Goal: Transaction & Acquisition: Purchase product/service

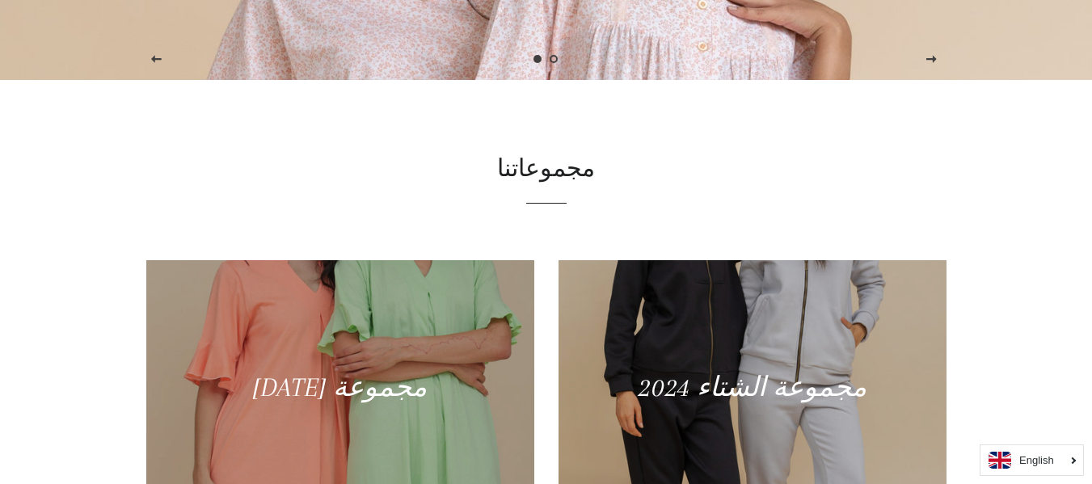
scroll to position [647, 0]
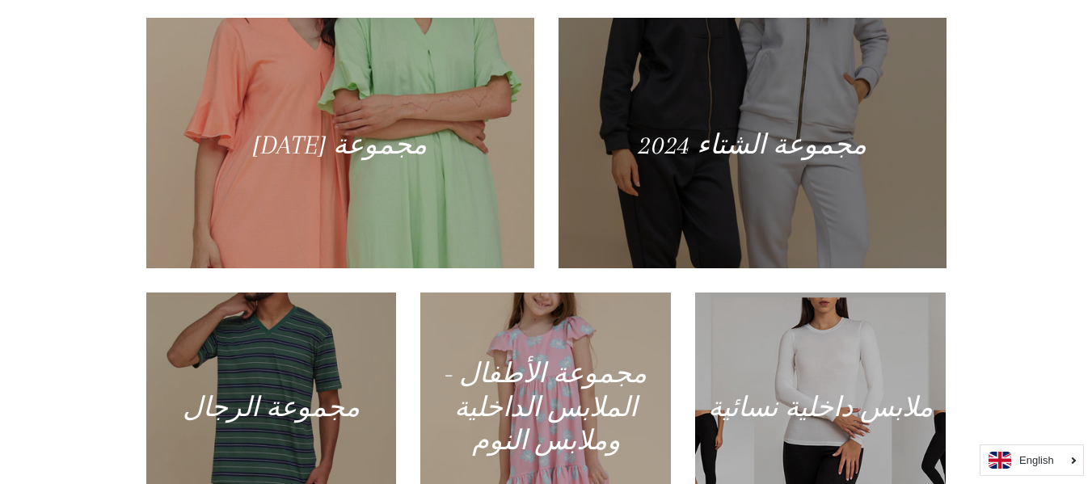
click at [821, 173] on div at bounding box center [751, 143] width 399 height 258
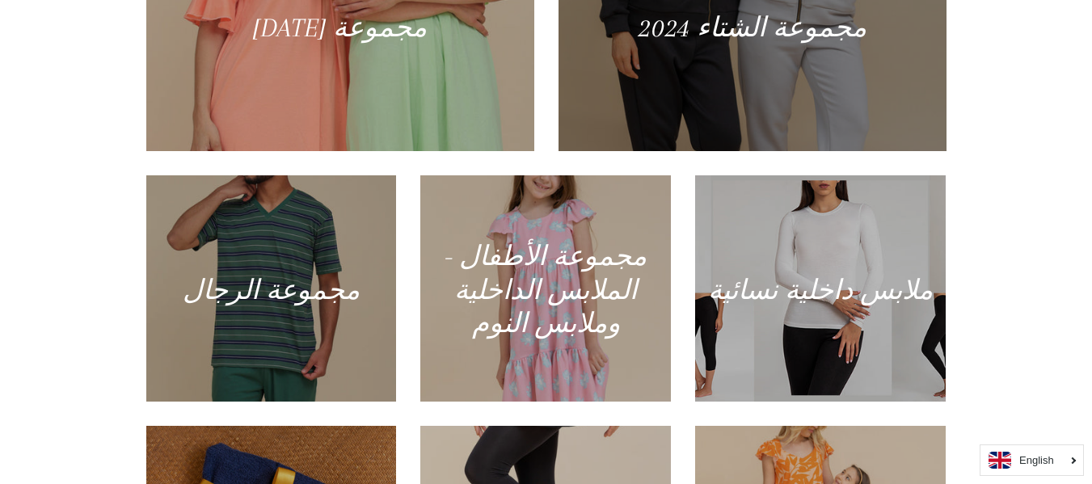
scroll to position [808, 0]
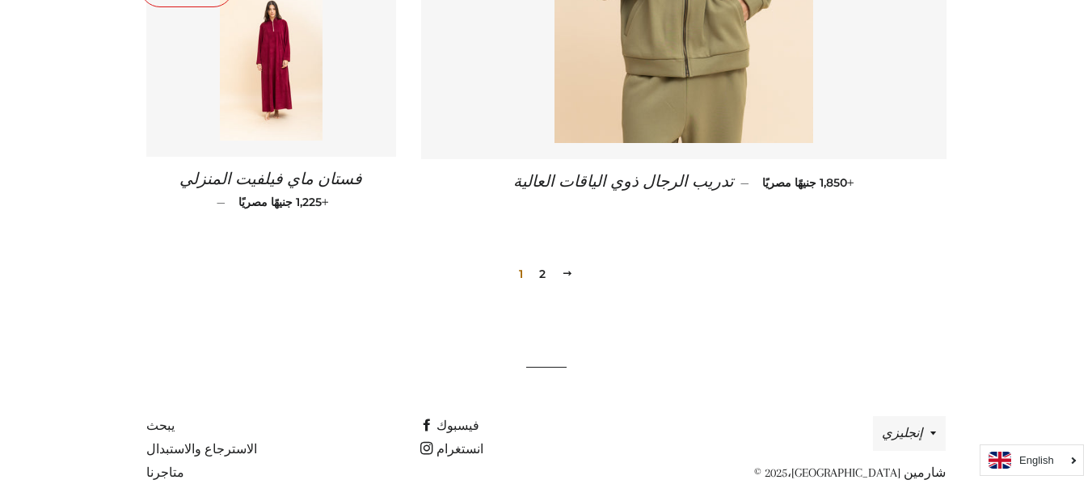
scroll to position [2429, 0]
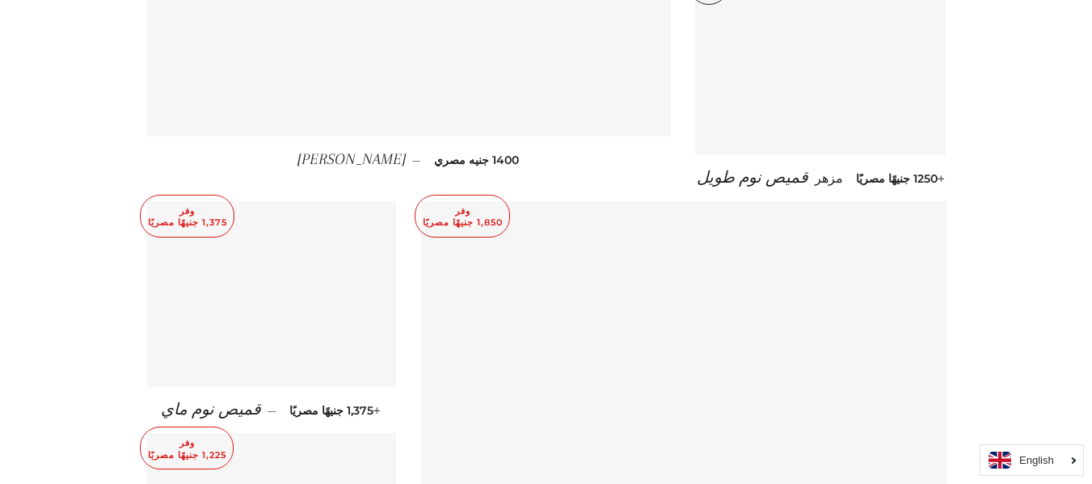
scroll to position [1940, 0]
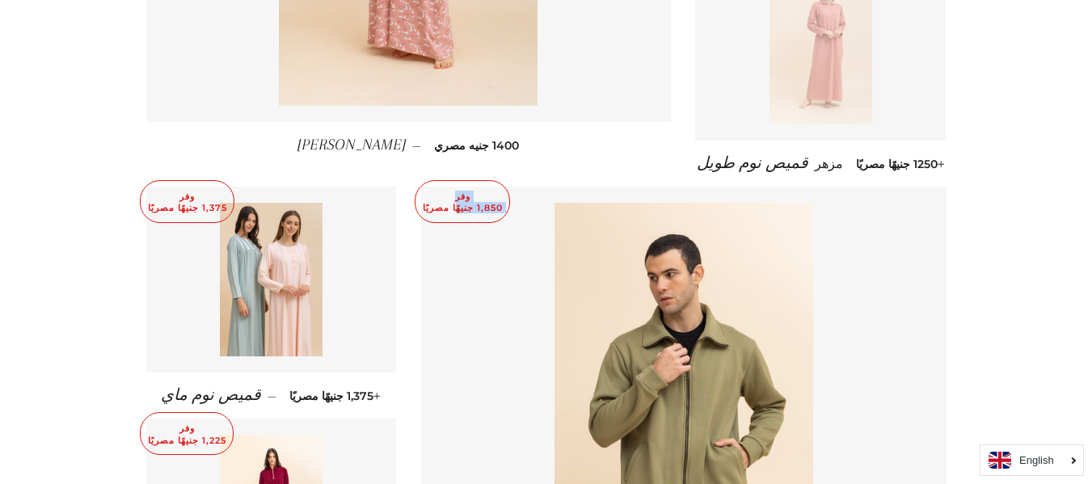
drag, startPoint x: 455, startPoint y: 188, endPoint x: 445, endPoint y: 165, distance: 25.4
click at [445, 181] on p "وفر 1,850 جنيهًا مصريًا" at bounding box center [462, 201] width 94 height 41
click at [398, 200] on div "وفر 1,850 جنيهًا مصريًا تدريب الرجال ذوي الياقات العالية — سعر البيع 1,850 جنيه…" at bounding box center [672, 420] width 550 height 466
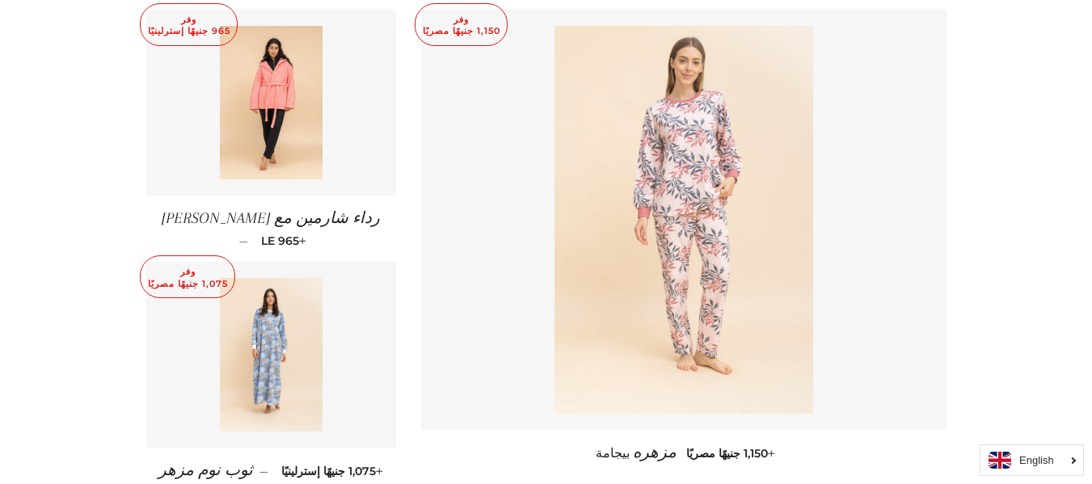
scroll to position [1135, 0]
